Goal: Check status: Check status

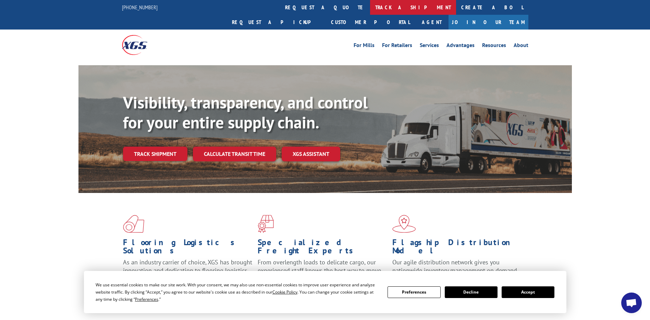
click at [370, 12] on link "track a shipment" at bounding box center [413, 7] width 86 height 15
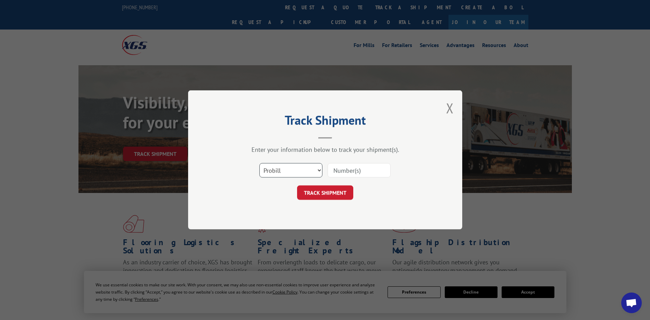
click at [291, 171] on select "Select category... Probill BOL PO" at bounding box center [291, 170] width 63 height 14
click at [341, 176] on input at bounding box center [359, 170] width 63 height 14
click at [349, 171] on input at bounding box center [359, 170] width 63 height 14
paste input "PU00069776"
type input "PU00069776"
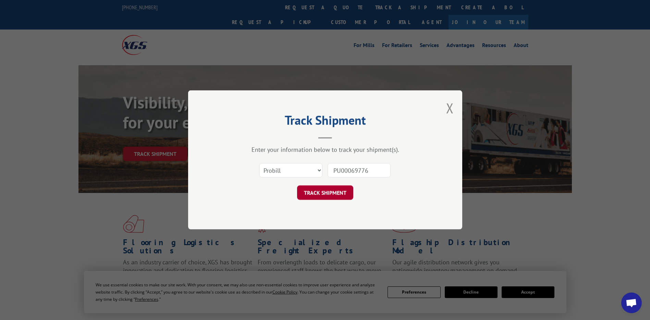
click at [327, 191] on button "TRACK SHIPMENT" at bounding box center [325, 192] width 56 height 14
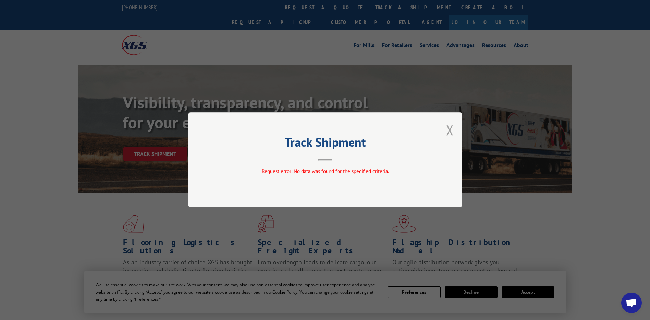
click at [447, 131] on button "Close modal" at bounding box center [450, 130] width 8 height 18
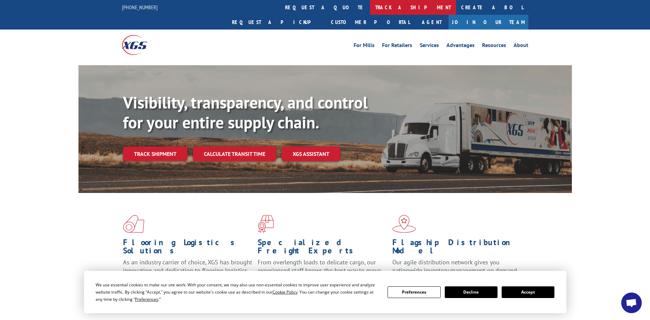
click at [370, 8] on link "track a shipment" at bounding box center [413, 7] width 86 height 15
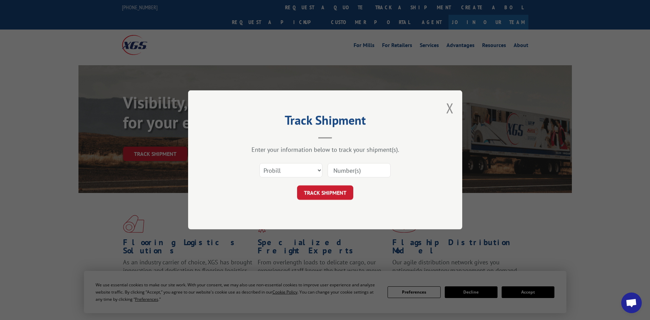
click at [351, 167] on input at bounding box center [359, 170] width 63 height 14
paste input "17501417"
type input "17501417"
click at [320, 188] on button "TRACK SHIPMENT" at bounding box center [325, 192] width 56 height 14
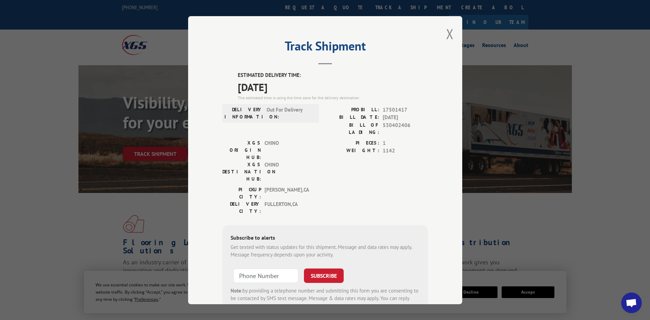
click at [393, 108] on span "17501417" at bounding box center [405, 110] width 45 height 8
copy span "17501417"
